Goal: Use online tool/utility: Utilize a website feature to perform a specific function

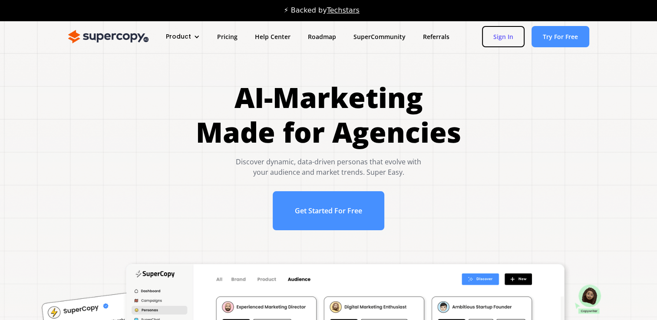
click at [498, 34] on link "Sign In" at bounding box center [503, 36] width 43 height 21
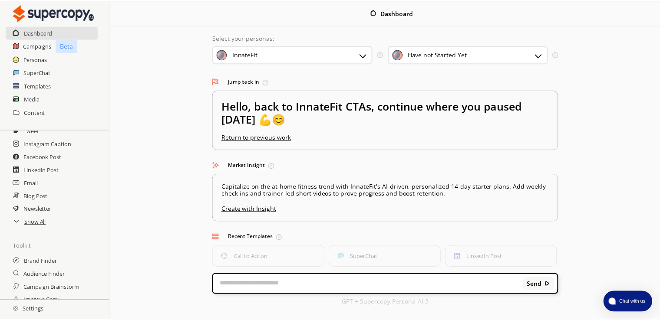
scroll to position [54, 0]
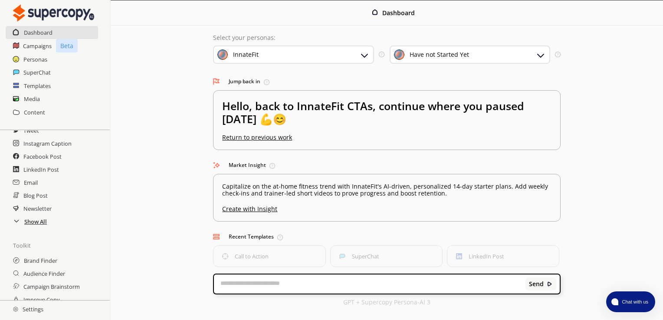
click at [30, 219] on h2 "Show All" at bounding box center [35, 221] width 23 height 13
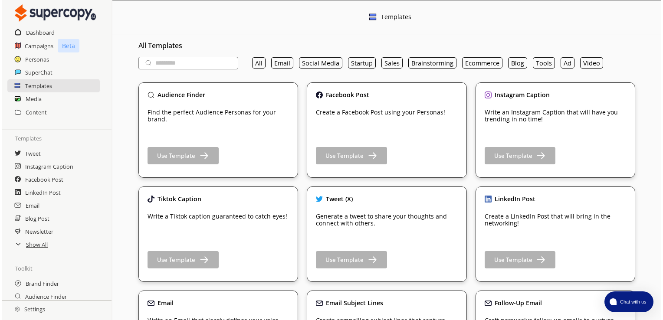
scroll to position [28, 0]
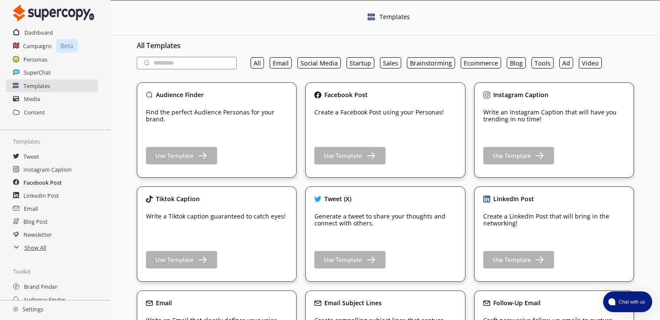
click at [50, 181] on h2 "Facebook Post" at bounding box center [42, 182] width 38 height 13
click at [355, 152] on b "Use Template" at bounding box center [342, 156] width 40 height 8
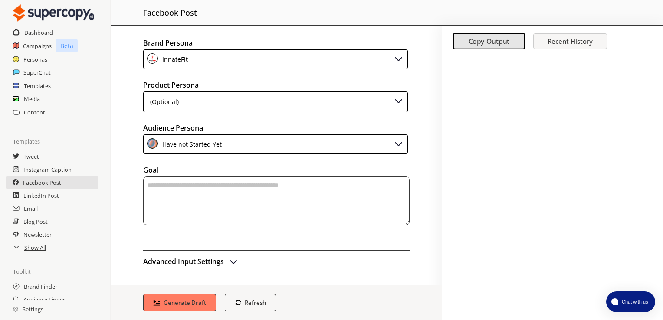
click at [394, 98] on img at bounding box center [399, 100] width 10 height 10
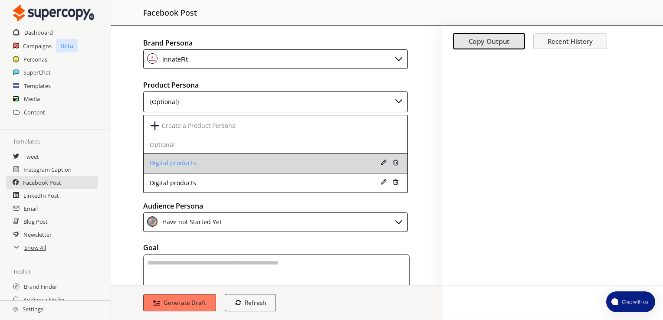
click at [173, 161] on div "Digital products" at bounding box center [253, 163] width 206 height 7
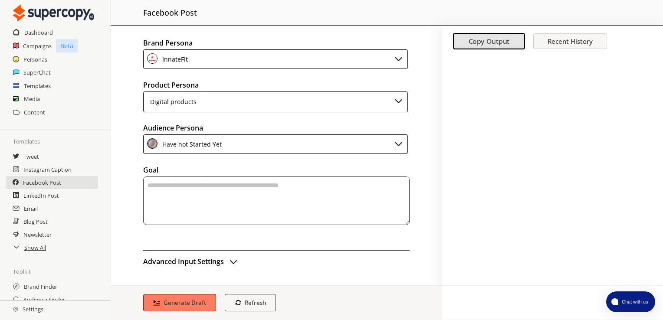
click at [238, 144] on div "Have not Started Yet" at bounding box center [275, 145] width 265 height 20
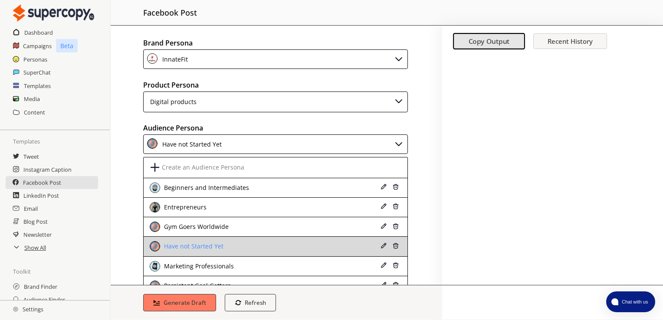
click at [381, 243] on img at bounding box center [384, 246] width 6 height 6
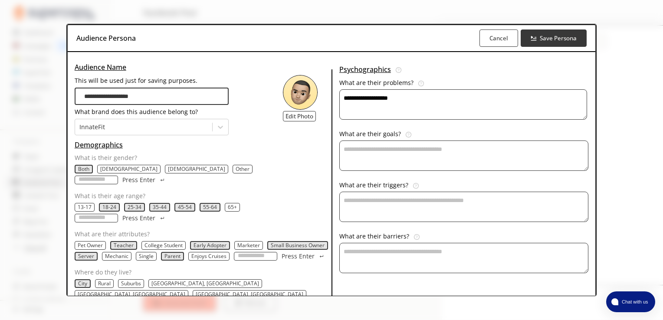
click at [418, 98] on textarea "**********" at bounding box center [463, 104] width 248 height 30
type textarea "**********"
click at [382, 153] on textarea "This will be used just for saving purposes." at bounding box center [463, 156] width 249 height 30
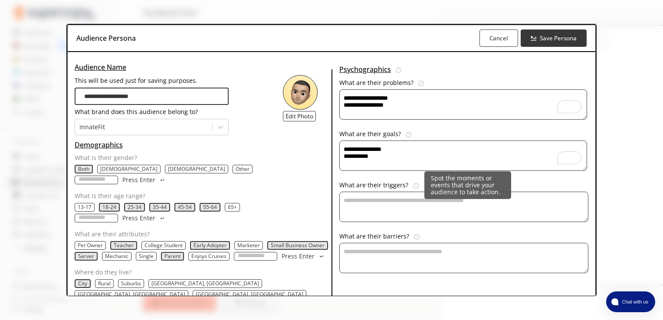
type textarea "**********"
click at [413, 183] on img at bounding box center [416, 186] width 6 height 6
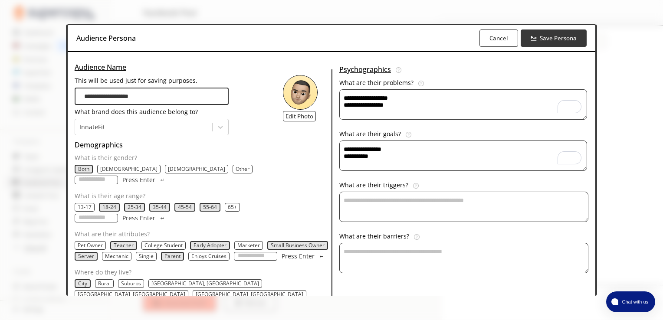
click at [384, 198] on textarea "This will be used just for saving purposes." at bounding box center [463, 207] width 249 height 30
click at [573, 204] on icon "Open Grammarly. 0 Suggestions." at bounding box center [574, 209] width 10 height 10
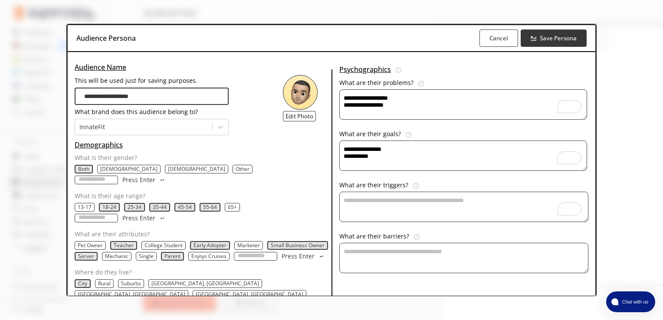
click at [398, 201] on textarea "This will be used just for saving purposes." at bounding box center [463, 207] width 249 height 30
click at [542, 35] on b "Save Persona" at bounding box center [559, 38] width 39 height 8
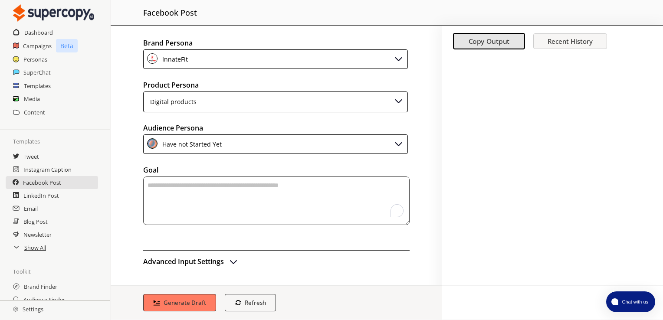
click at [169, 188] on textarea "To enrich screen reader interactions, please activate Accessibility in Grammarl…" at bounding box center [276, 201] width 267 height 49
type textarea "**********"
click at [234, 257] on img "advanced-inputs" at bounding box center [233, 262] width 10 height 10
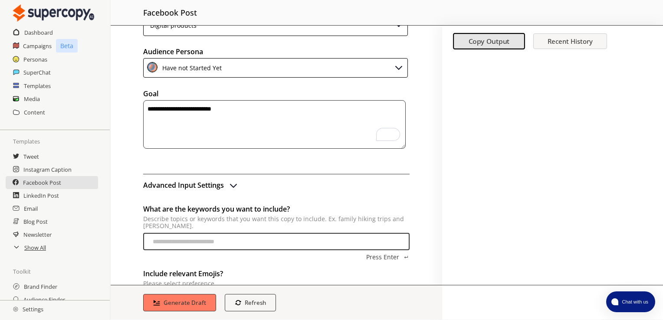
scroll to position [162, 0]
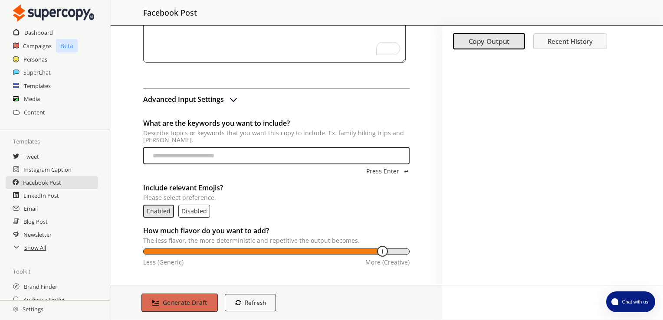
drag, startPoint x: 171, startPoint y: 302, endPoint x: 187, endPoint y: 301, distance: 15.6
click at [172, 301] on b "Generate Draft" at bounding box center [185, 303] width 45 height 8
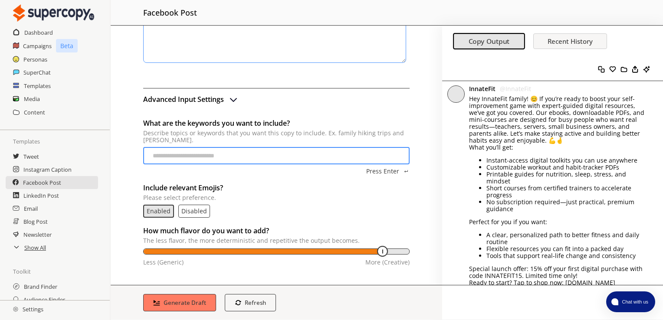
scroll to position [314, 0]
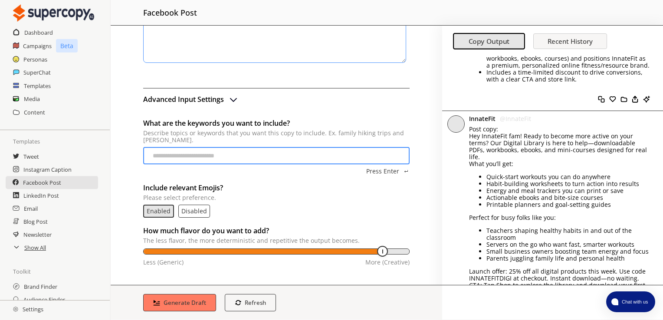
scroll to position [1399, 0]
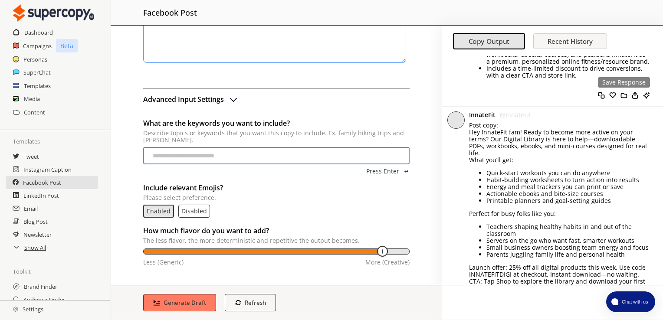
click at [621, 92] on img at bounding box center [624, 95] width 7 height 7
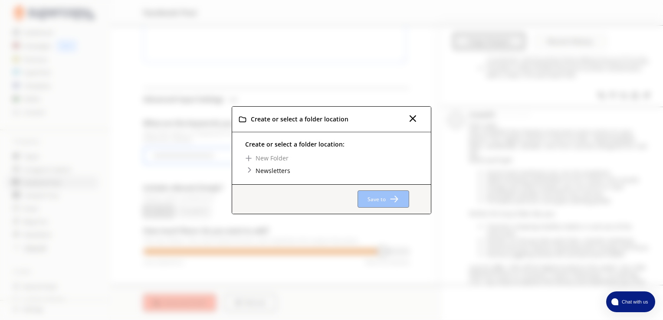
click at [264, 172] on div "Newsletters" at bounding box center [272, 171] width 37 height 10
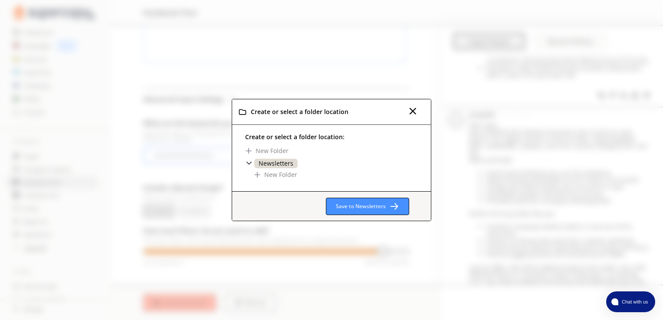
click at [264, 149] on p "New Folder" at bounding box center [272, 151] width 33 height 7
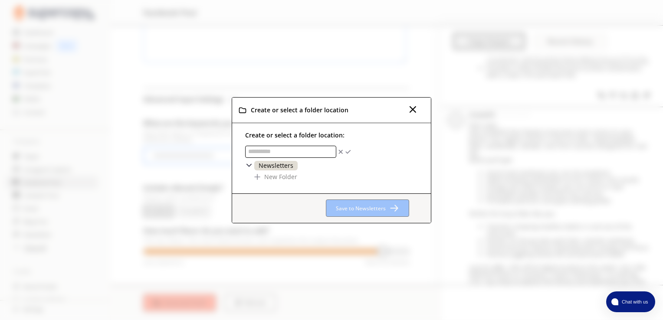
click at [340, 152] on img at bounding box center [341, 152] width 6 height 6
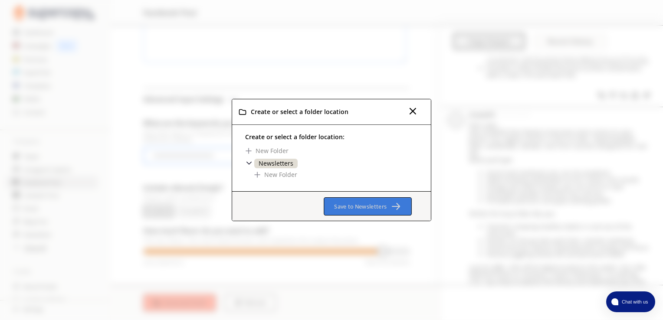
click at [347, 203] on b "Save to Newsletters" at bounding box center [360, 207] width 53 height 8
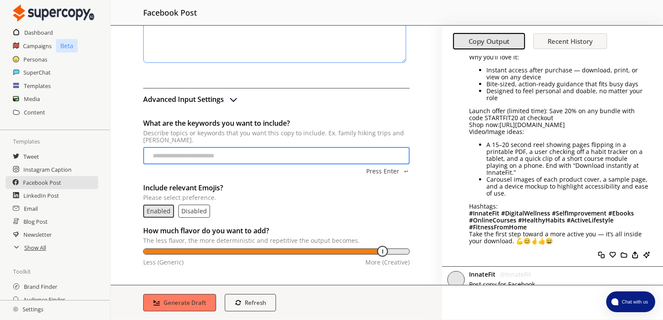
scroll to position [882, 0]
click at [622, 252] on img at bounding box center [624, 255] width 7 height 7
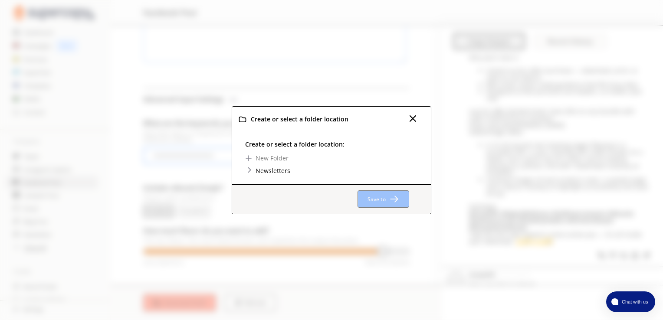
click at [280, 170] on div "Newsletters" at bounding box center [272, 171] width 37 height 10
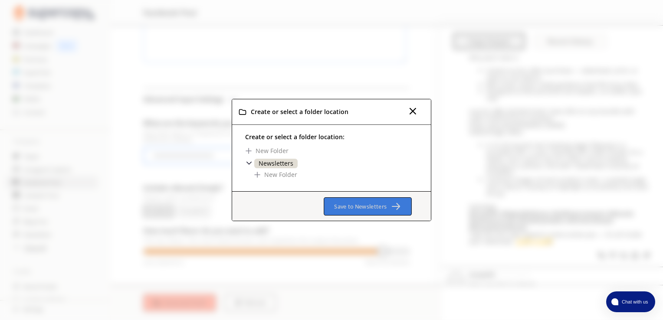
click at [361, 206] on b "Save to Newsletters" at bounding box center [360, 207] width 53 height 8
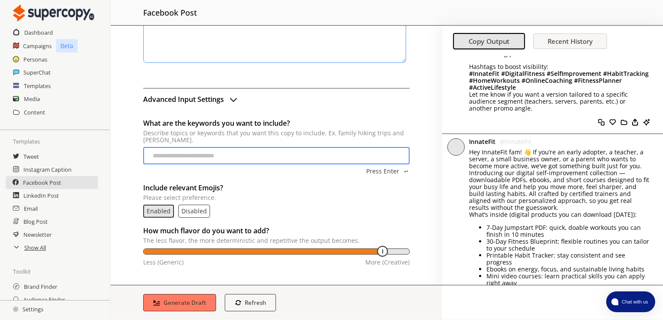
scroll to position [642, 0]
click at [621, 119] on img at bounding box center [624, 122] width 7 height 7
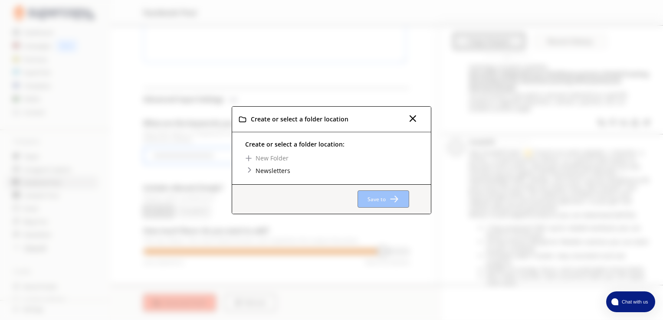
click at [276, 173] on div "Newsletters" at bounding box center [272, 171] width 37 height 10
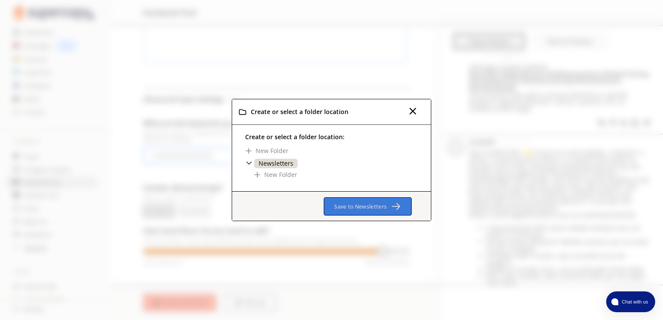
click at [369, 203] on b "Save to Newsletters" at bounding box center [360, 207] width 53 height 8
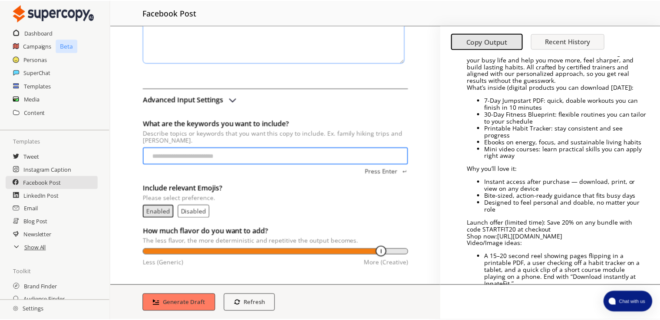
scroll to position [770, 0]
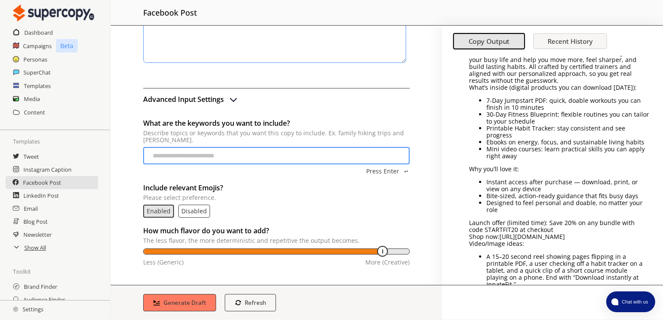
click at [26, 305] on h2 "Settings" at bounding box center [28, 309] width 56 height 17
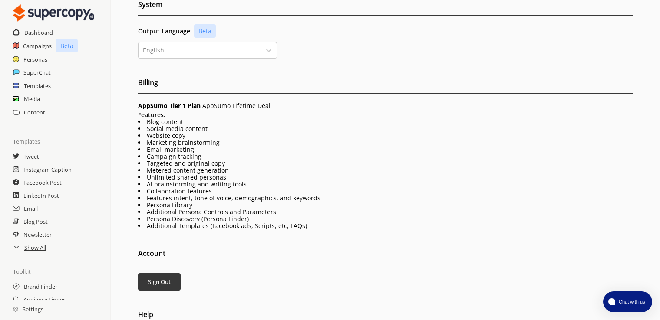
scroll to position [171, 0]
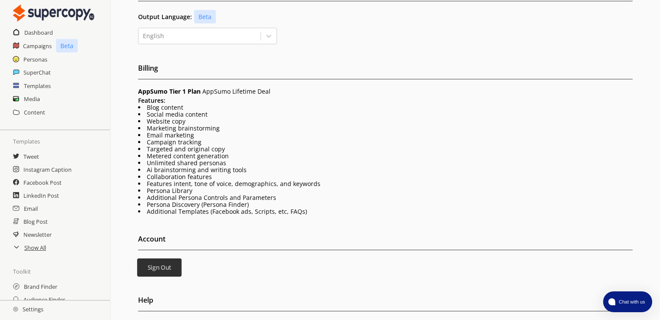
click at [156, 264] on b "Sign Out" at bounding box center [160, 268] width 24 height 8
